Goal: Task Accomplishment & Management: Manage account settings

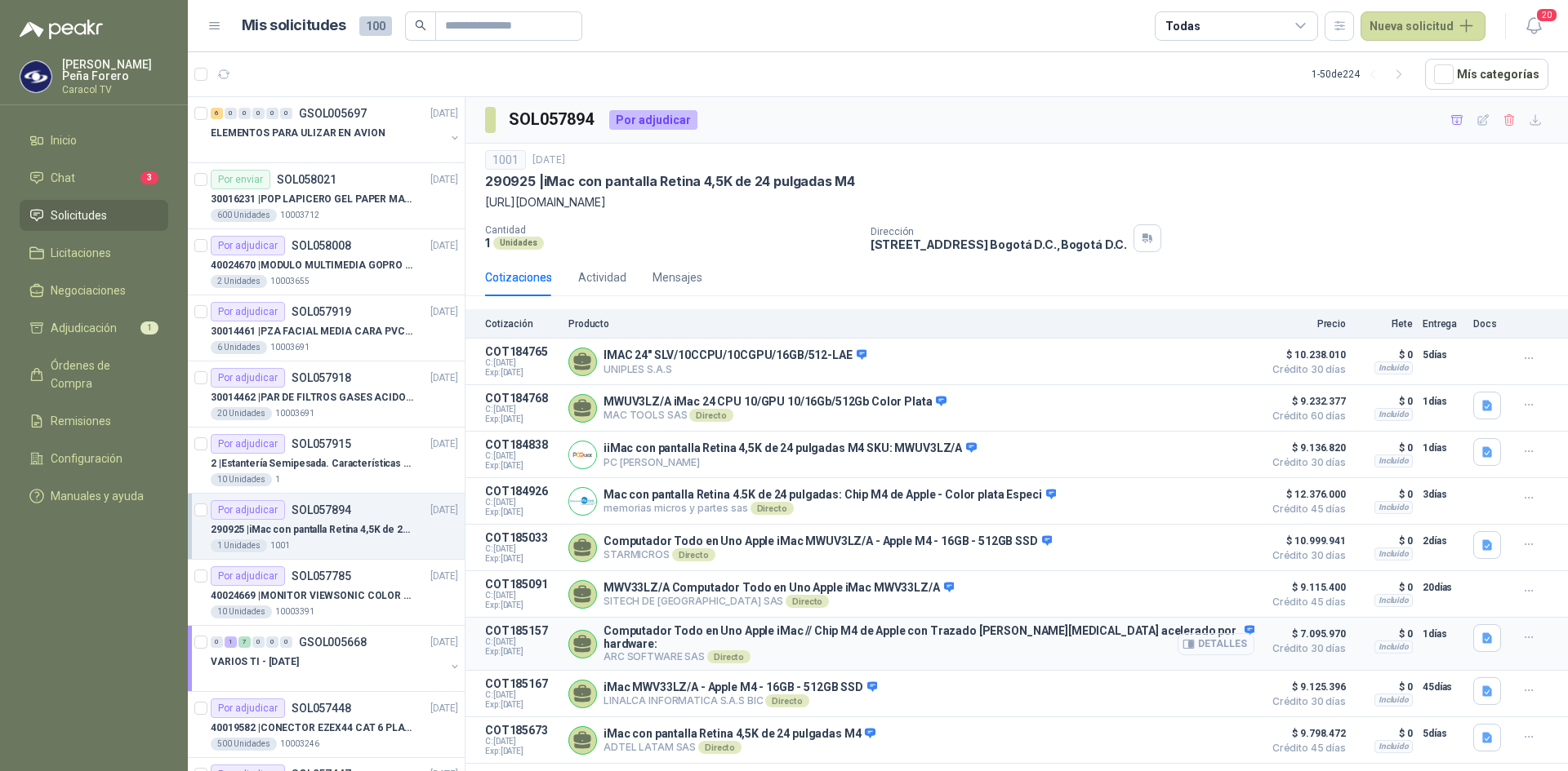
click at [1237, 643] on button "Detalles" at bounding box center [1215, 644] width 77 height 22
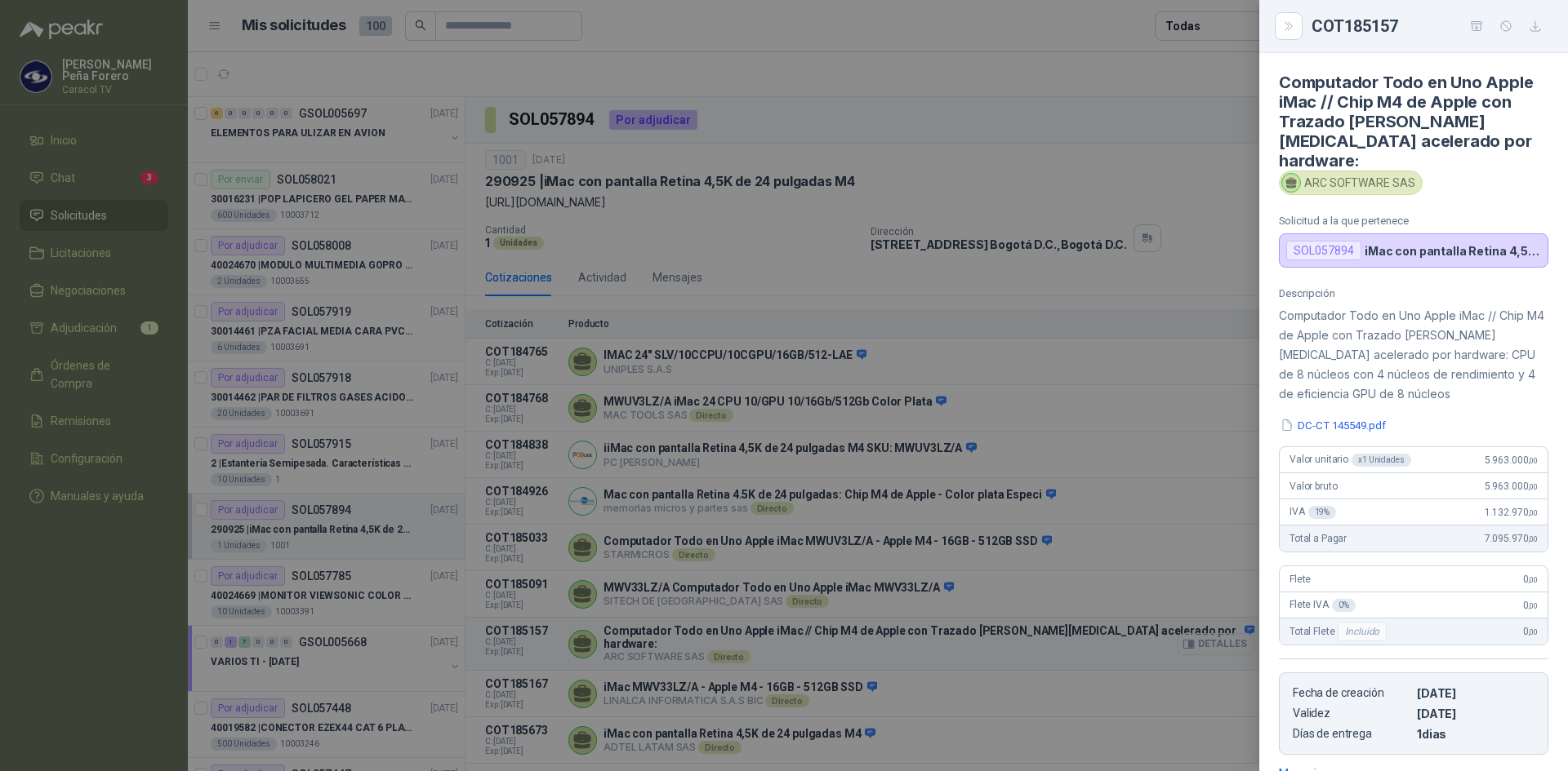
scroll to position [228, 0]
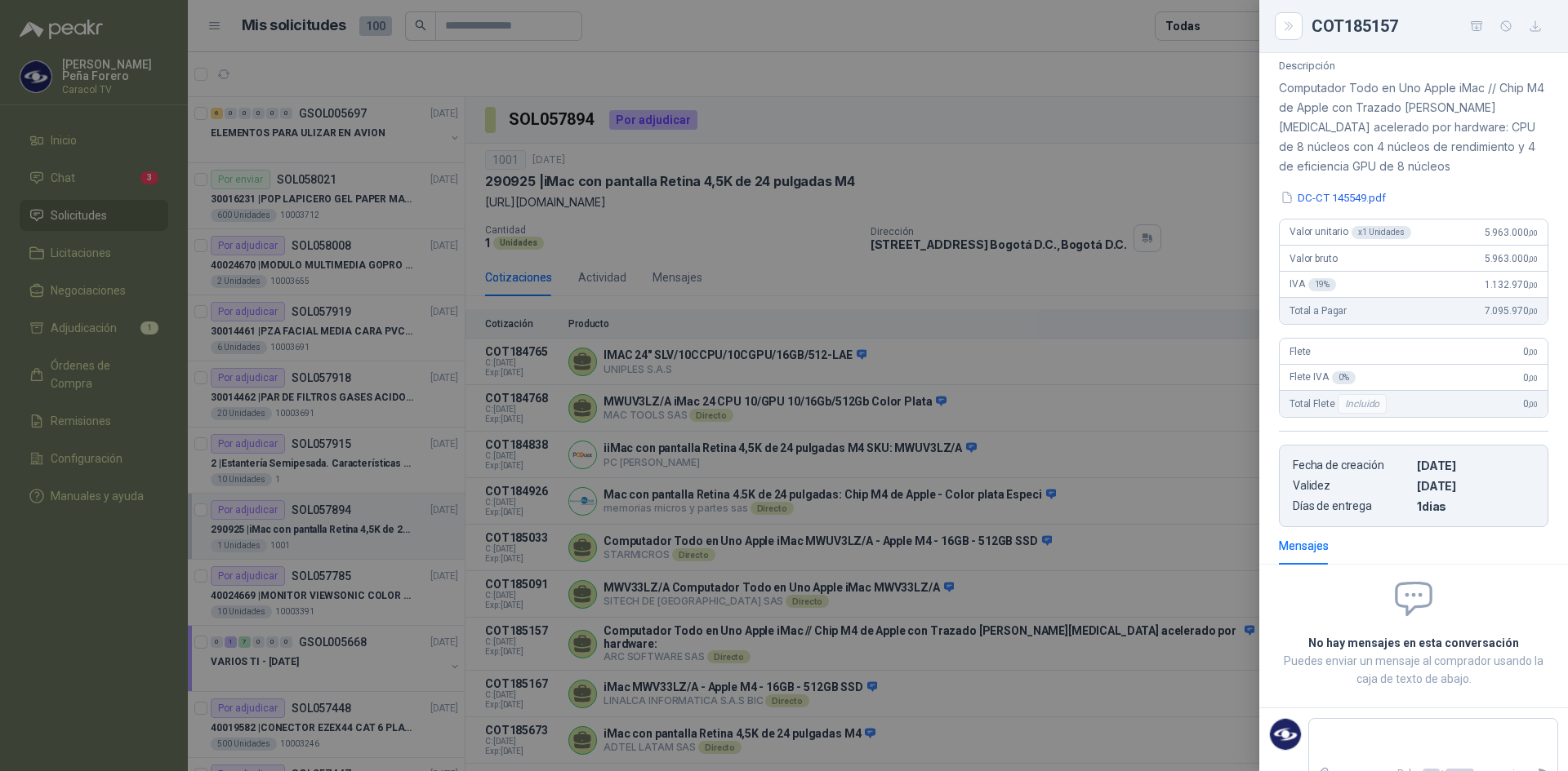
click at [1343, 165] on div "Descripción Computador Todo en Uno Apple iMac // Chip M4 de Apple con Trazado d…" at bounding box center [1413, 293] width 309 height 467
click at [1343, 190] on button "DC-CT 145549.pdf" at bounding box center [1333, 199] width 109 height 18
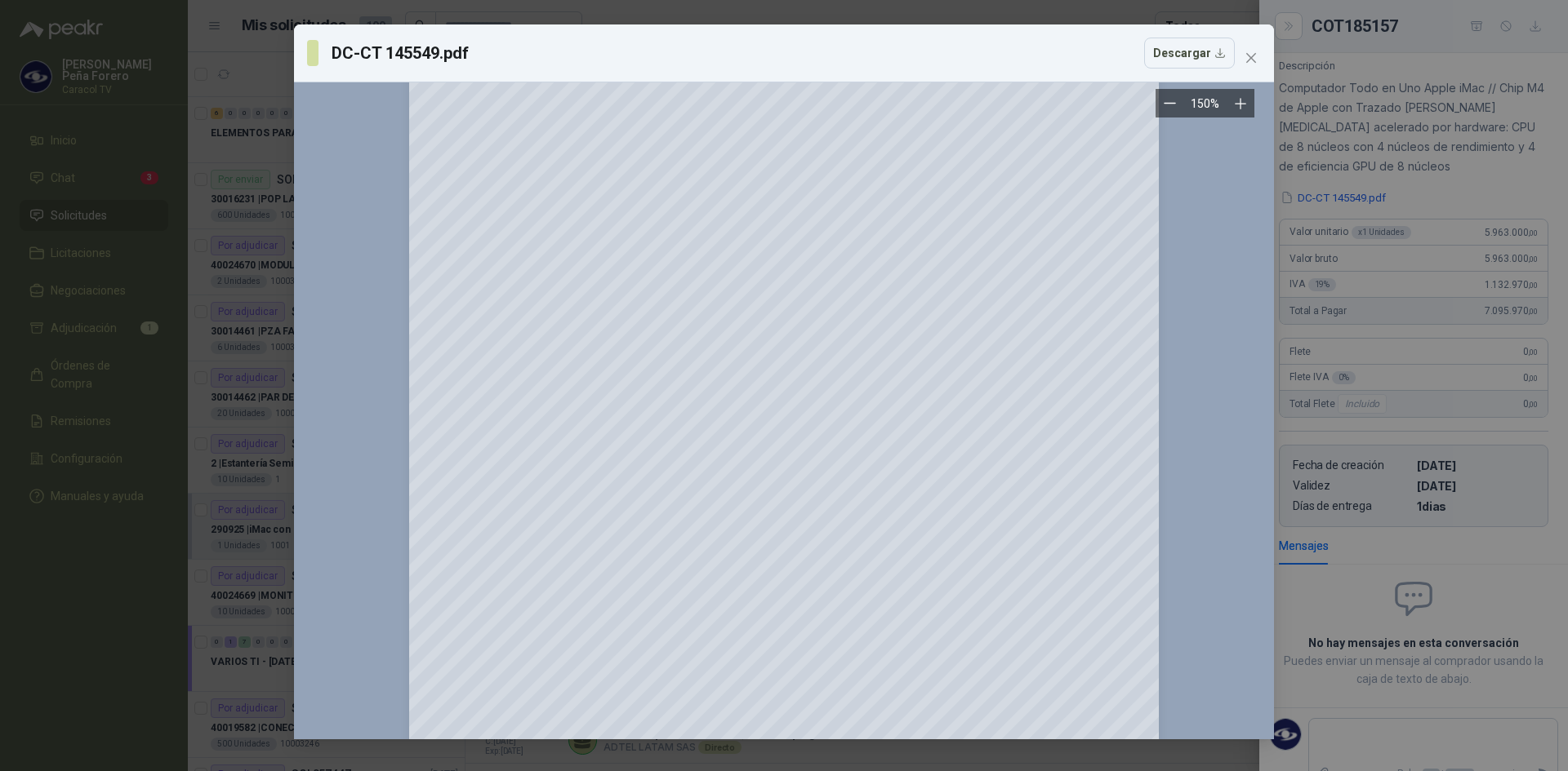
scroll to position [164, 0]
click at [1255, 55] on icon "close" at bounding box center [1251, 57] width 13 height 13
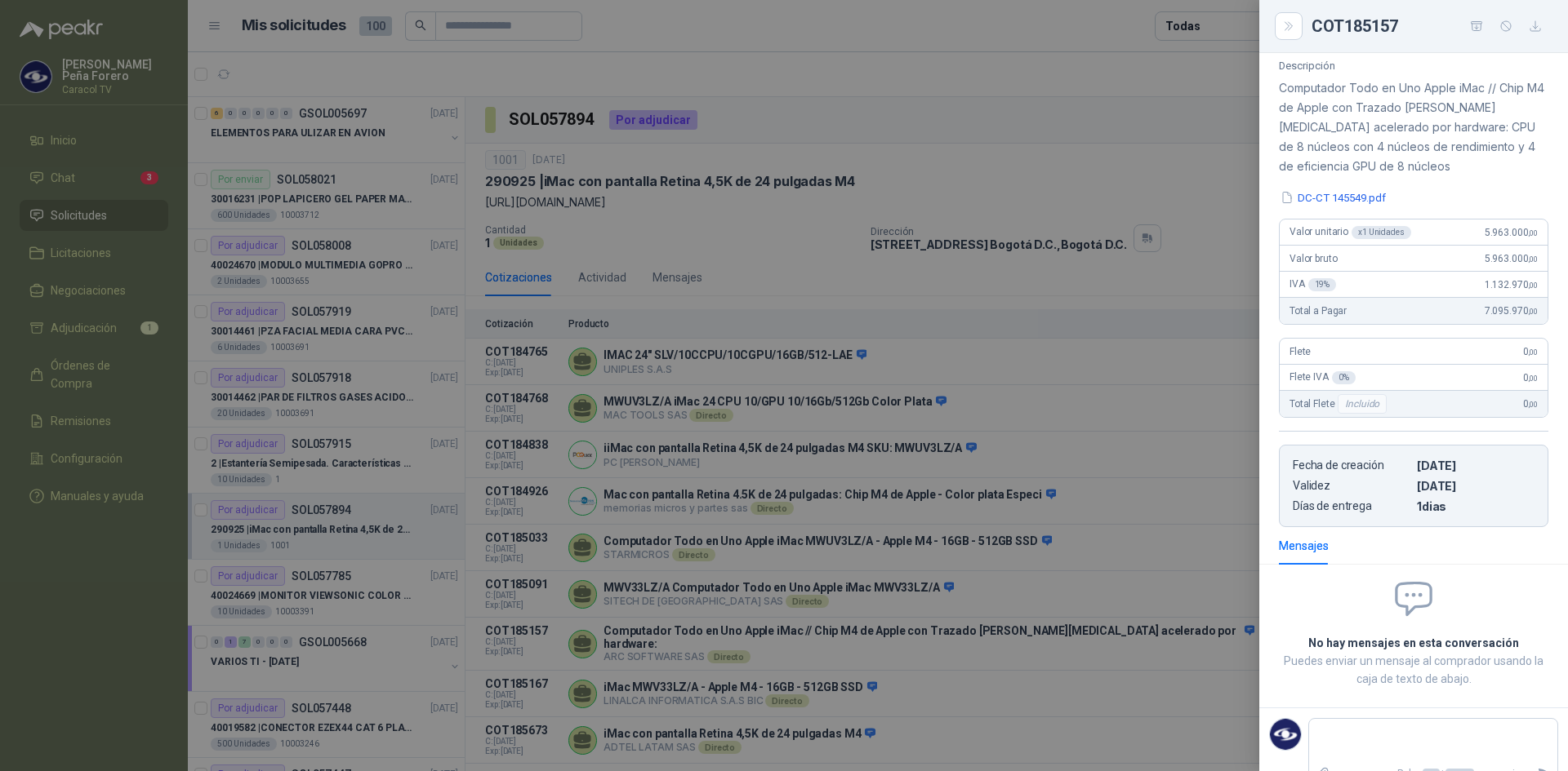
click at [692, 671] on div at bounding box center [784, 386] width 1568 height 771
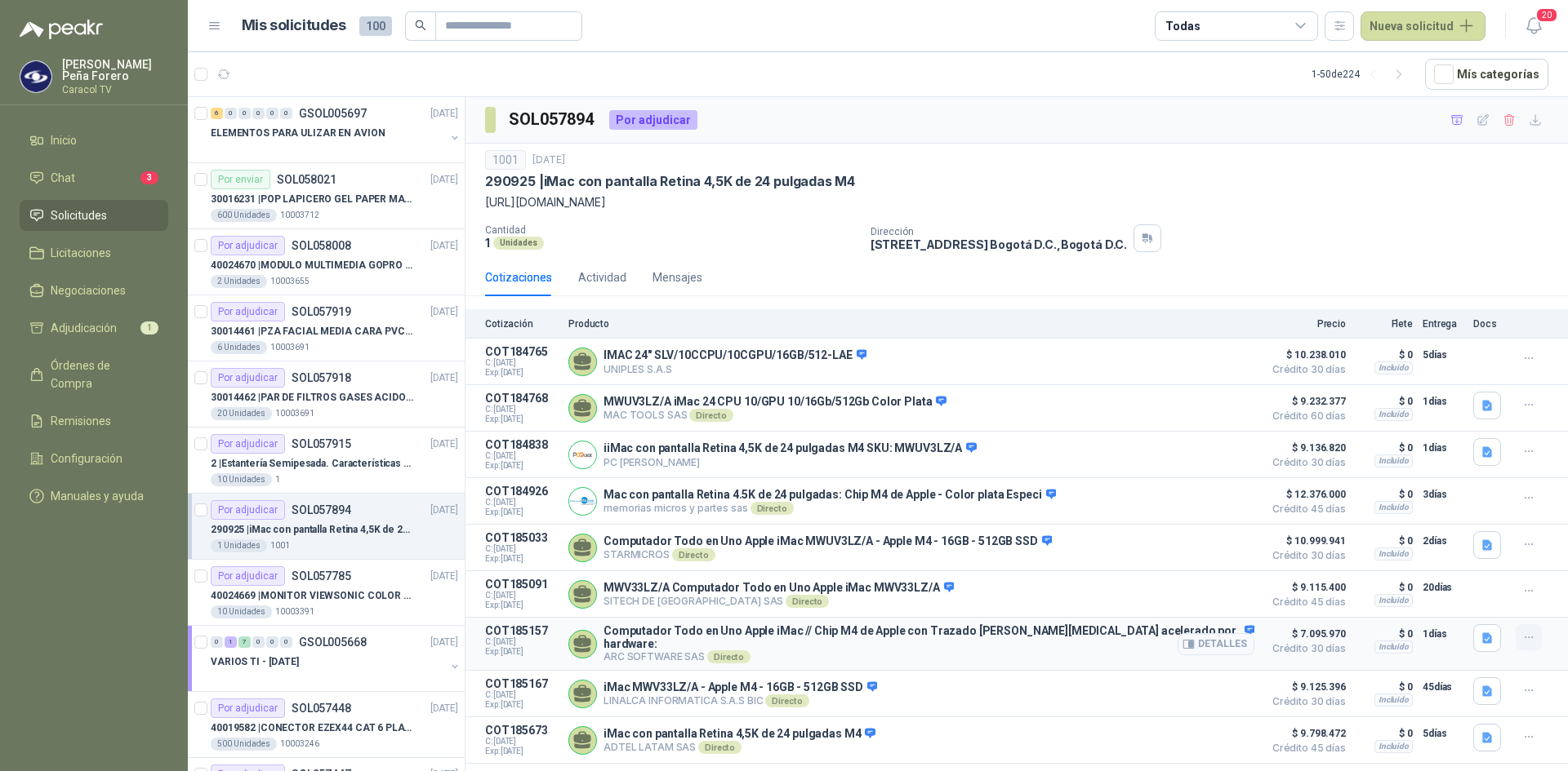
click at [1532, 644] on icon "button" at bounding box center [1529, 638] width 14 height 14
click at [1469, 606] on button "Ignorar" at bounding box center [1496, 606] width 131 height 26
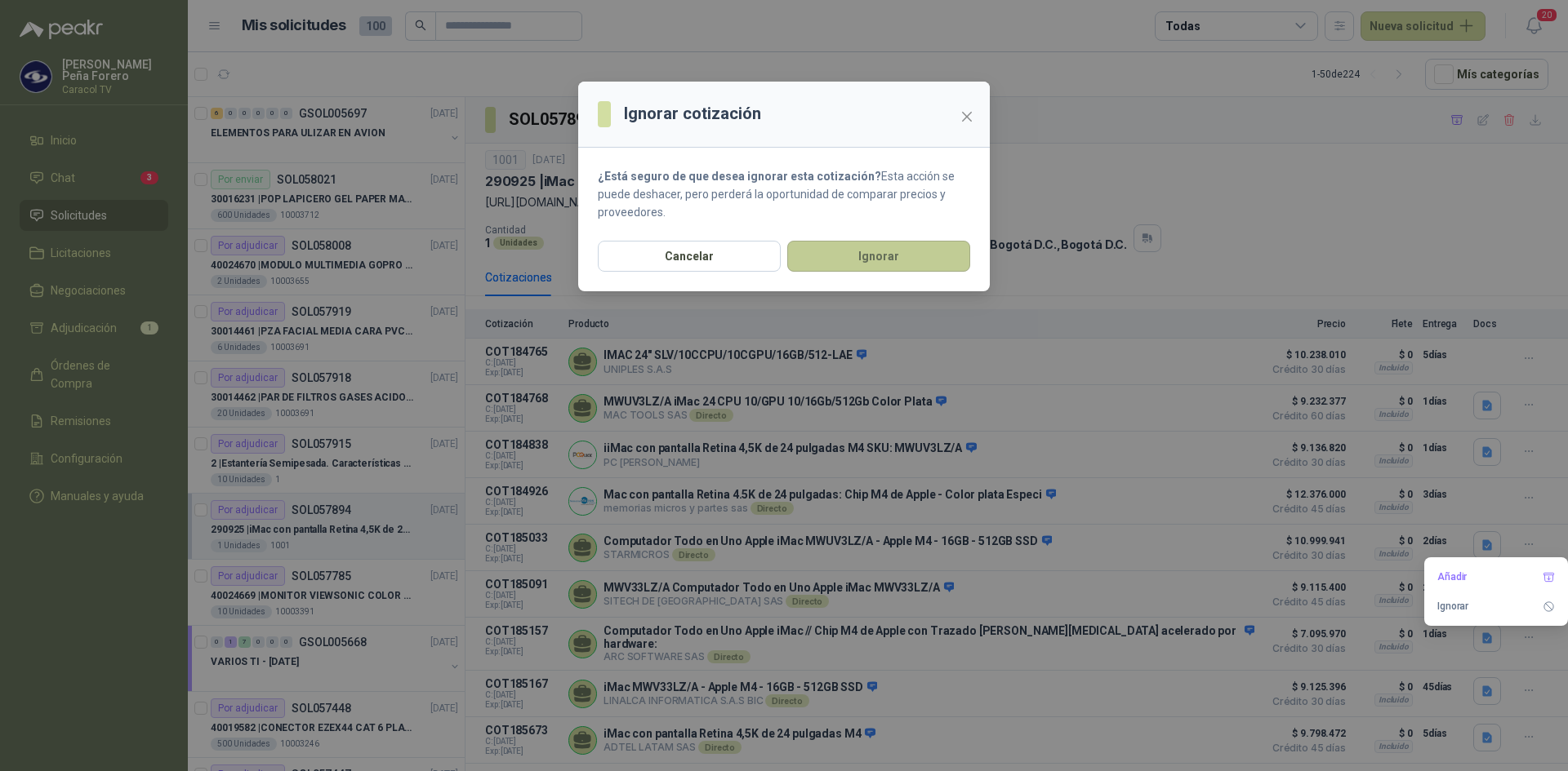
click at [858, 259] on button "Ignorar" at bounding box center [878, 256] width 183 height 31
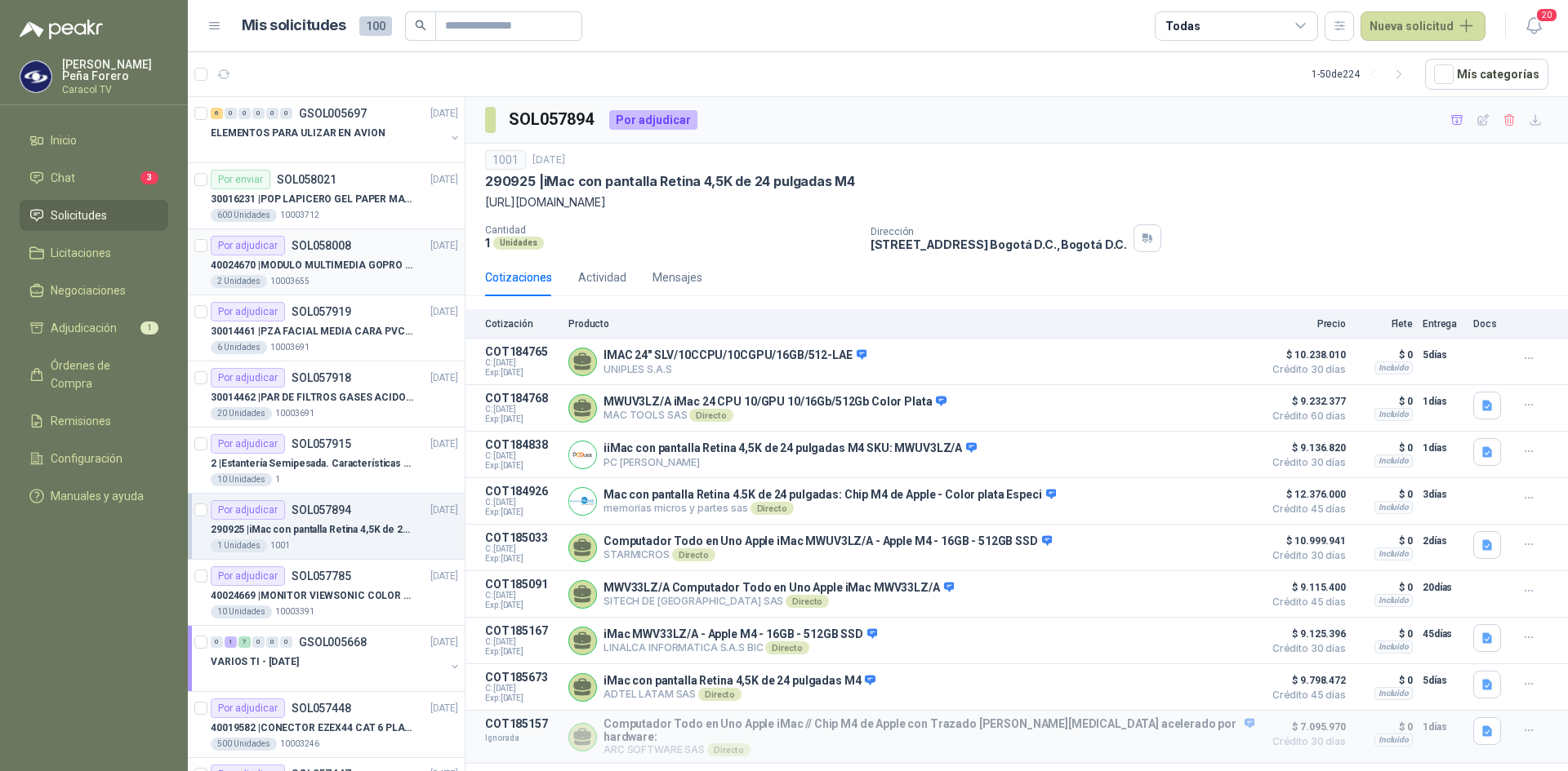
click at [356, 242] on div "Por adjudicar SOL058008 29/09/25" at bounding box center [334, 245] width 247 height 19
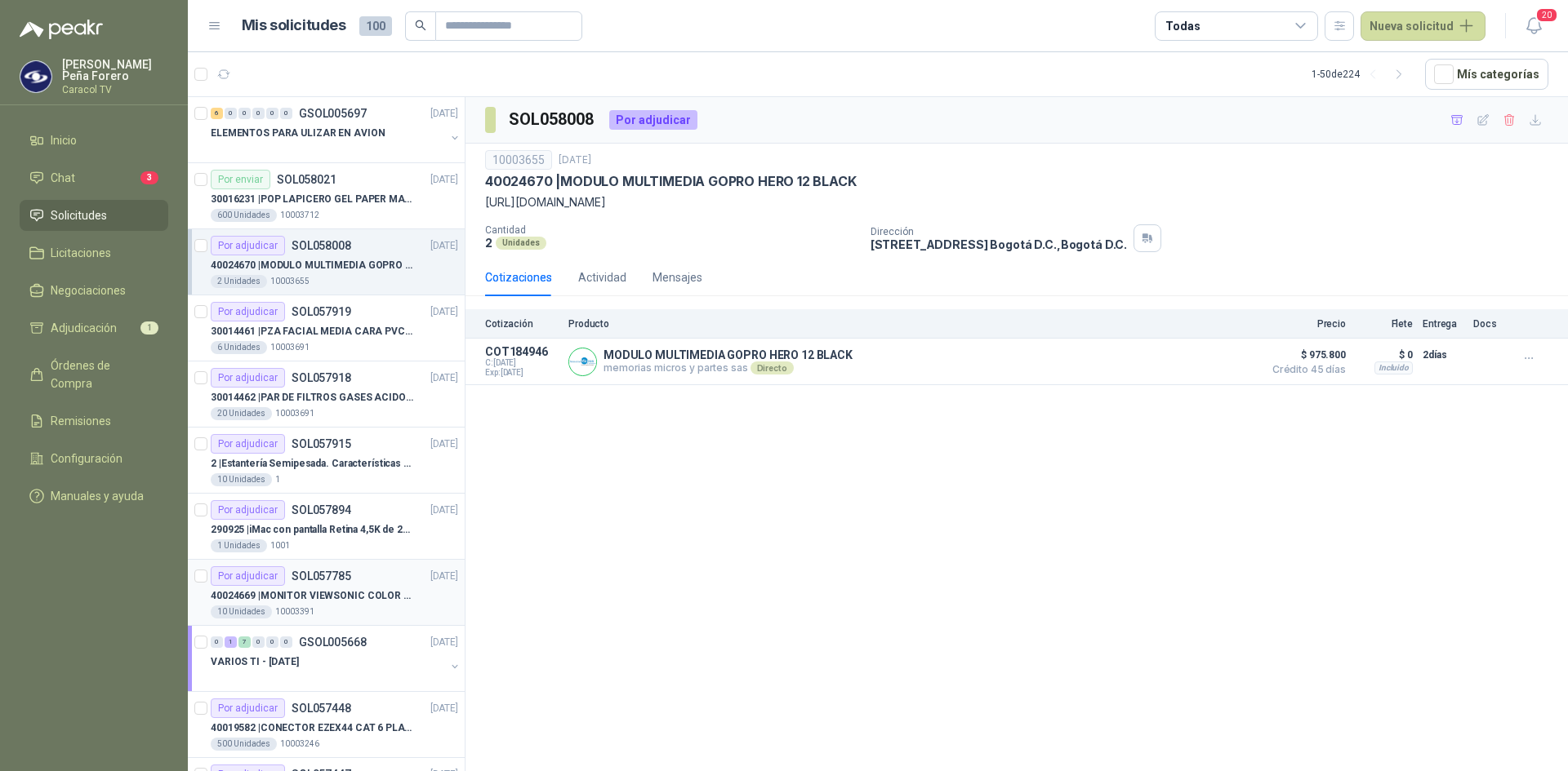
click at [317, 601] on p "40024669 | MONITOR VIEWSONIC COLOR PRO VP2786-4K" at bounding box center [312, 597] width 204 height 16
